Goal: Information Seeking & Learning: Understand process/instructions

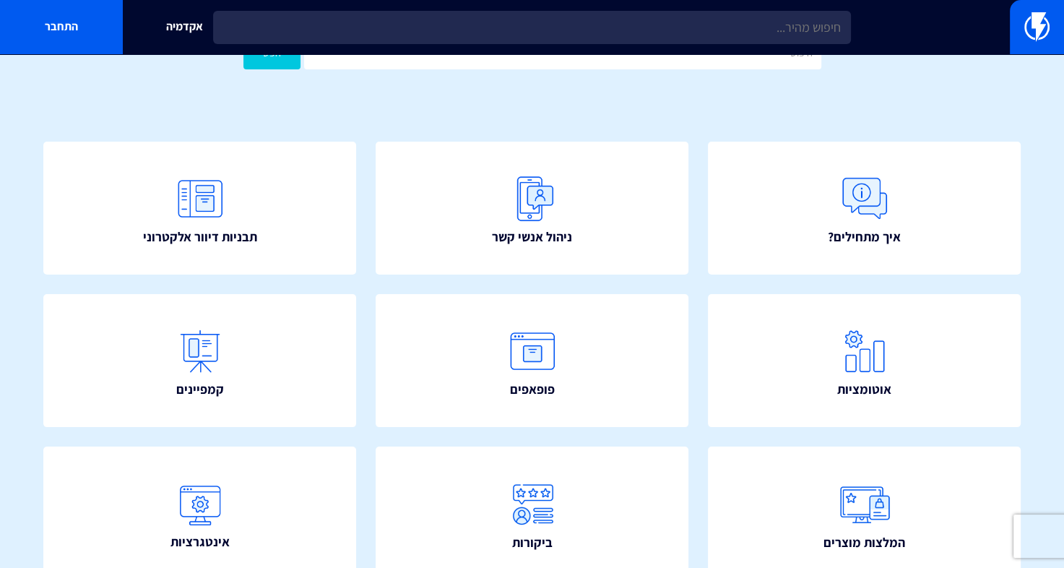
scroll to position [37, 0]
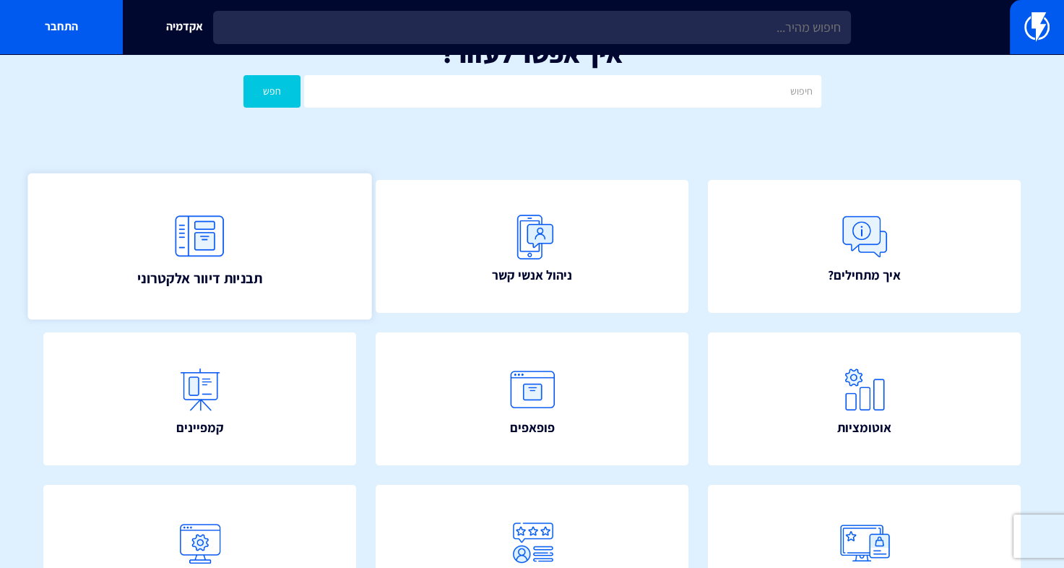
click at [188, 238] on img at bounding box center [200, 236] width 64 height 64
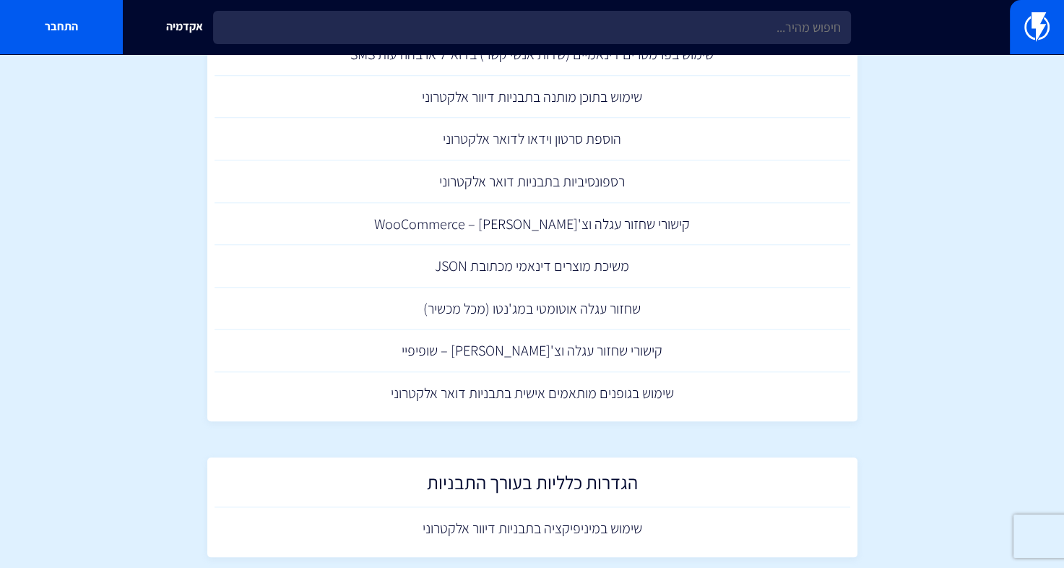
scroll to position [1326, 0]
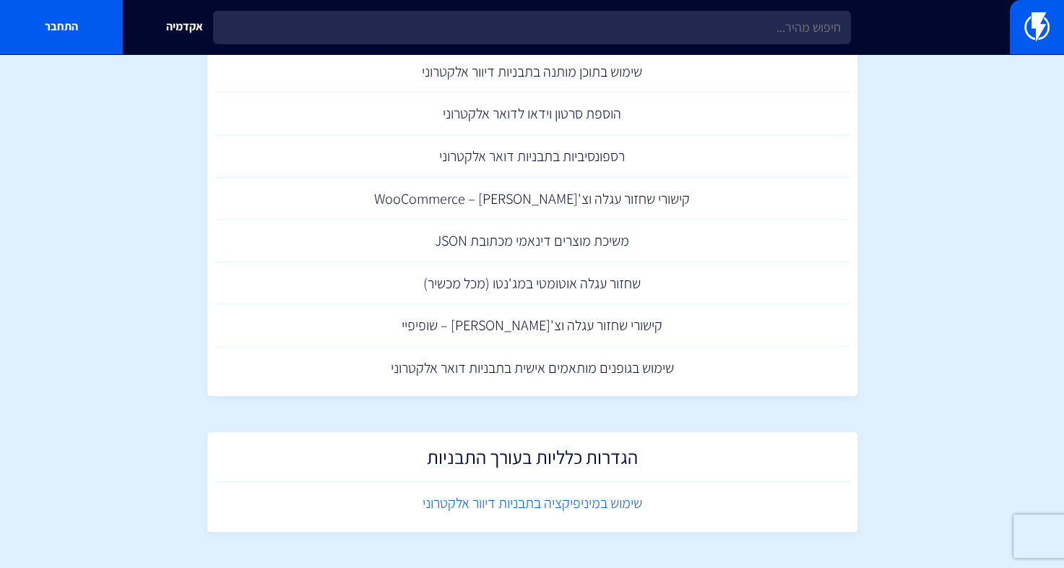
click at [561, 503] on link "שימוש במיניפיקציה בתבניות דיוור אלקטרוני" at bounding box center [532, 503] width 636 height 43
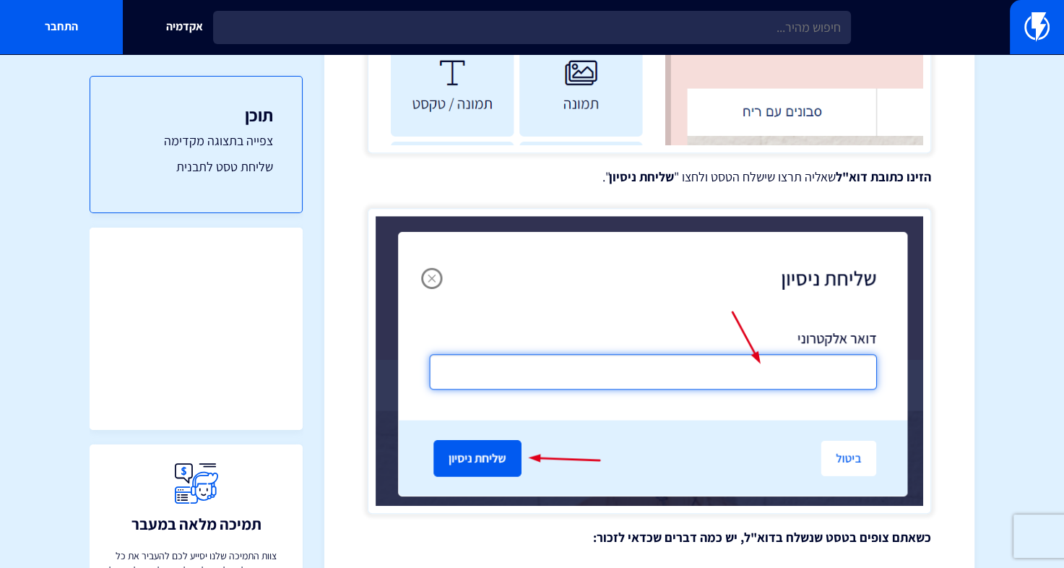
scroll to position [946, 0]
